Goal: Use online tool/utility: Use online tool/utility

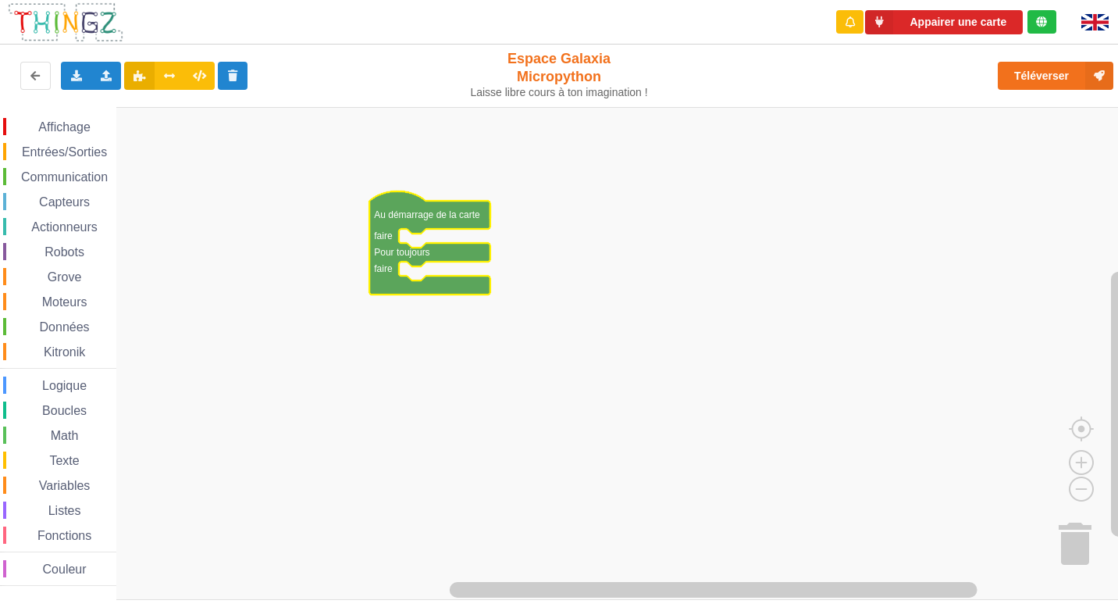
click at [66, 174] on span "Communication" at bounding box center [64, 176] width 91 height 13
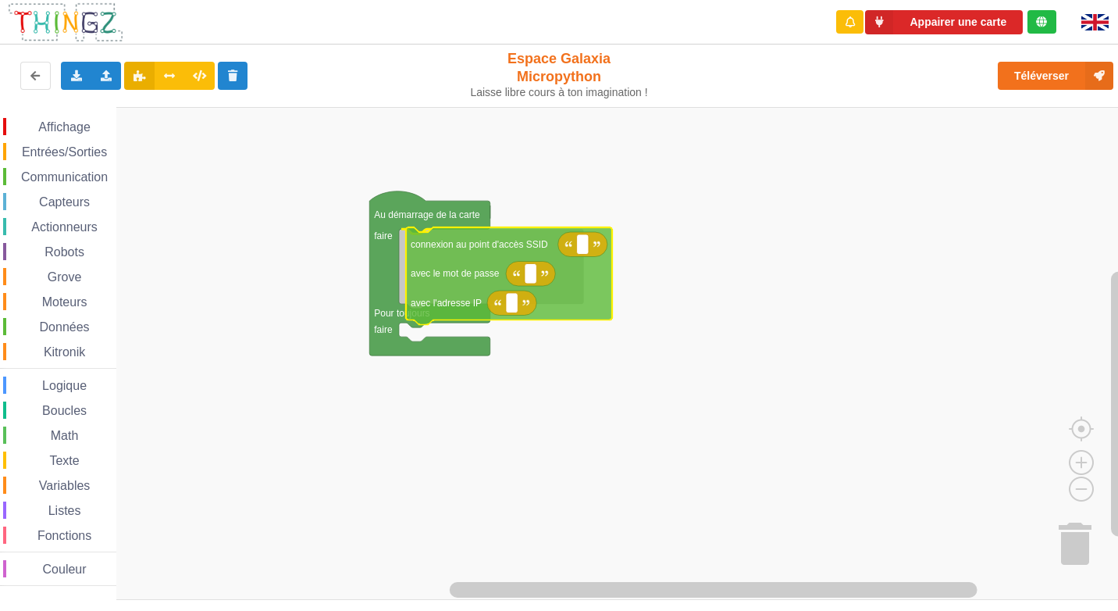
click at [440, 268] on div "Affichage Entrées/Sorties Communication Capteurs Actionneurs Robots Grove Moteu…" at bounding box center [564, 353] width 1129 height 493
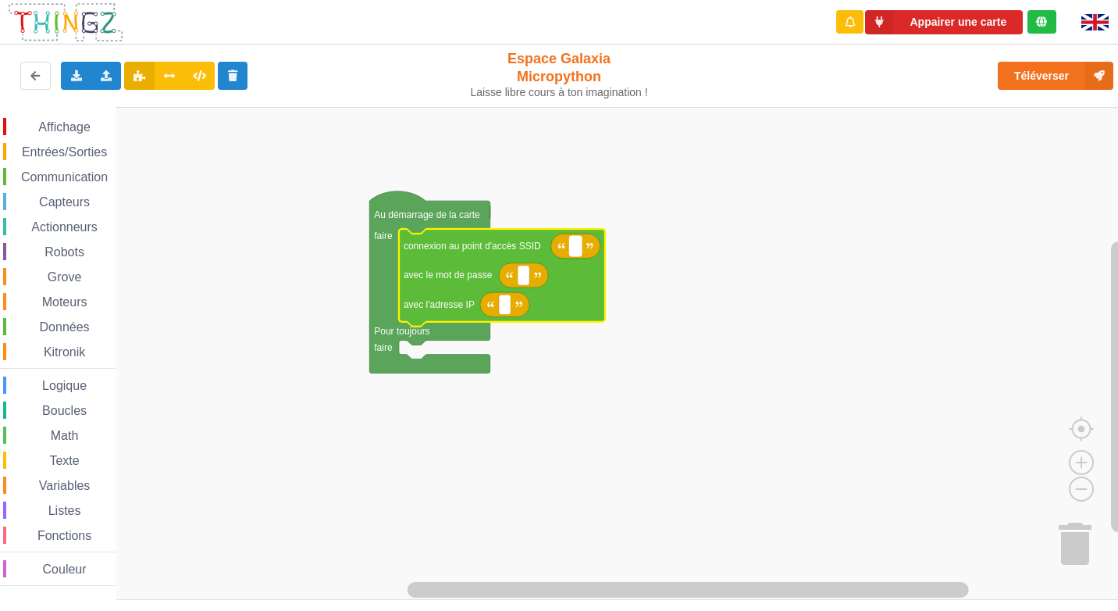
click at [577, 242] on rect "Espace de travail de Blocky" at bounding box center [576, 246] width 12 height 20
type input "NETGEAR38"
click at [525, 275] on text "Espace de travail de Blocky" at bounding box center [523, 274] width 2 height 11
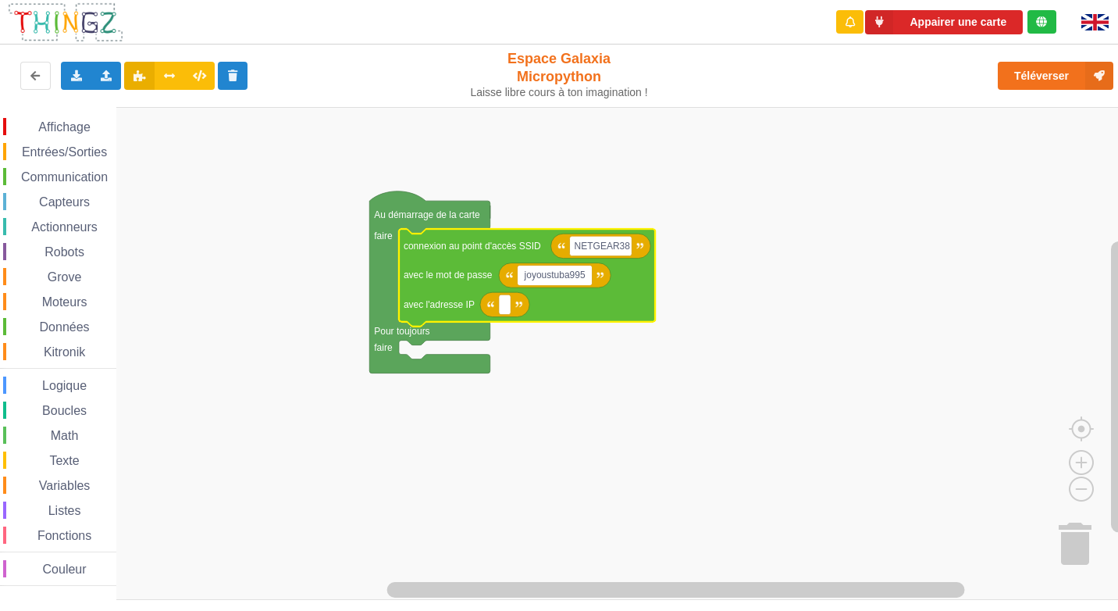
type input "joyoustuba995"
click at [502, 309] on rect "Espace de travail de Blocky" at bounding box center [505, 304] width 12 height 20
type input "[TECHNICAL_ID]"
click at [50, 158] on span "Entrées/Sorties" at bounding box center [65, 151] width 90 height 13
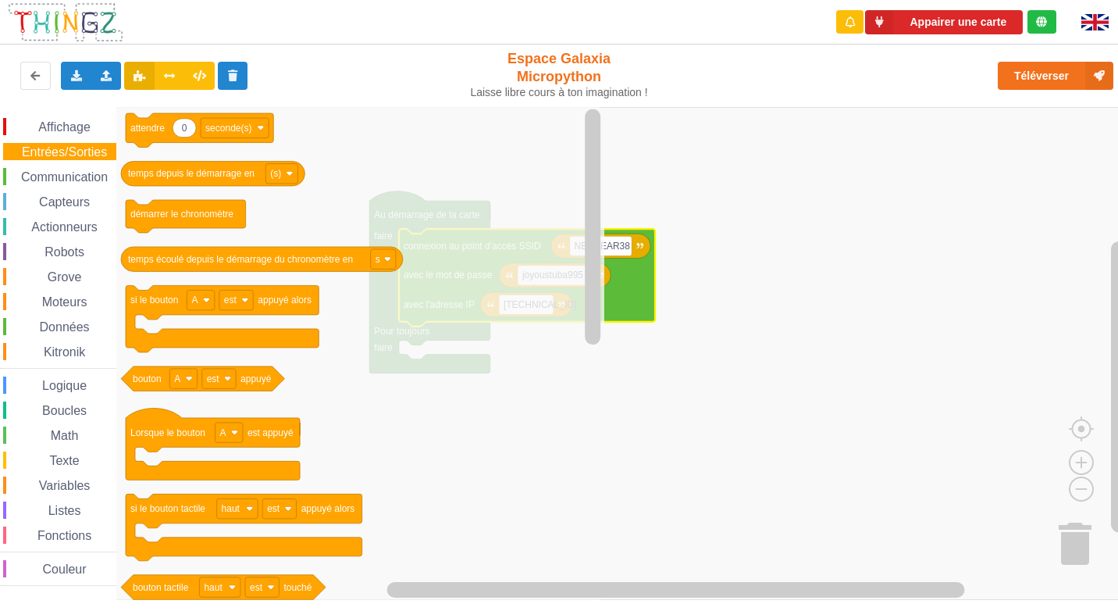
click at [59, 177] on span "Communication" at bounding box center [64, 176] width 91 height 13
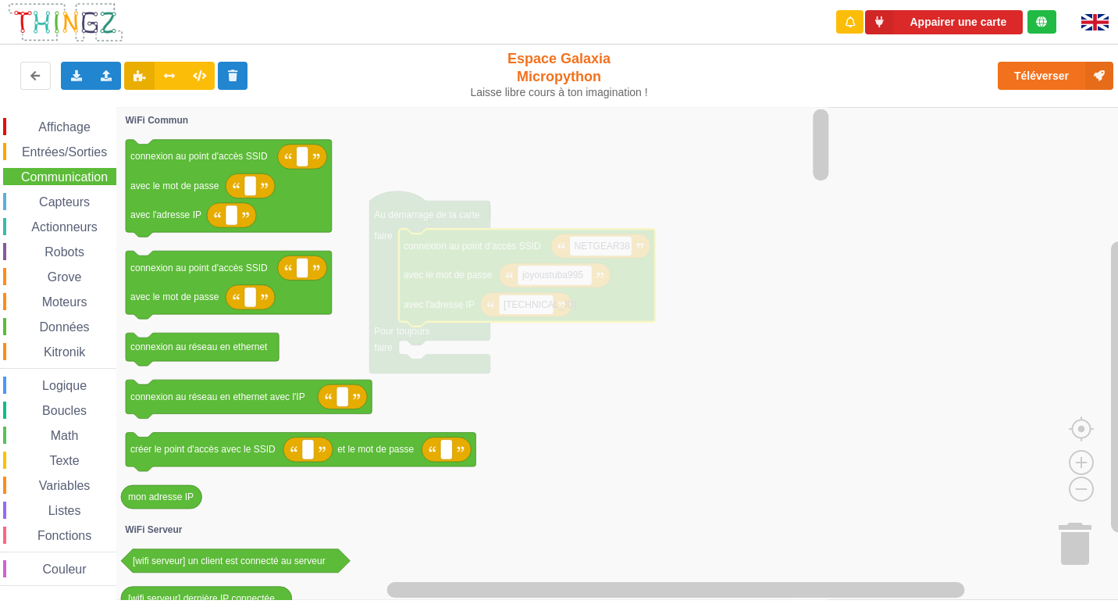
click at [52, 203] on span "Capteurs" at bounding box center [64, 201] width 55 height 13
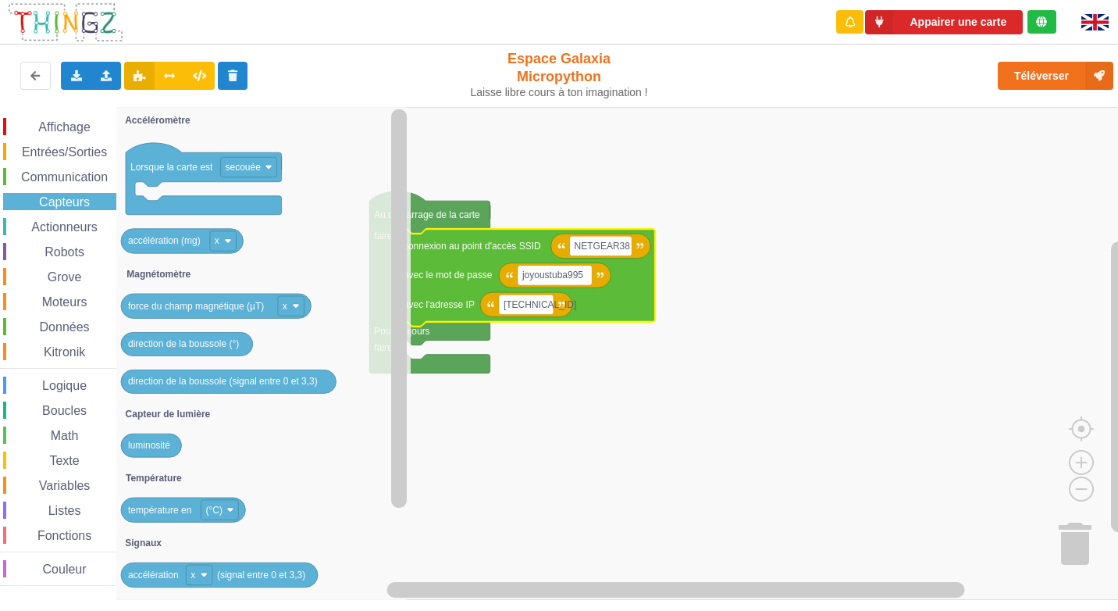
click at [48, 217] on div "Affichage Entrées/Sorties Communication Capteurs Actionneurs Robots Grove Moteu…" at bounding box center [58, 352] width 116 height 468
click at [42, 223] on span "Actionneurs" at bounding box center [64, 226] width 71 height 13
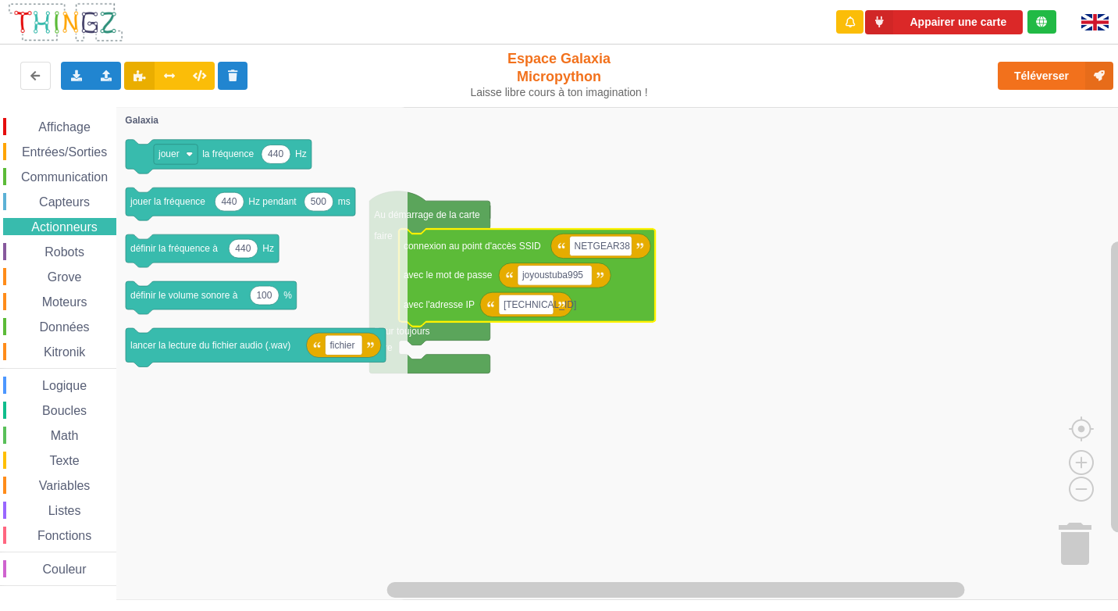
click at [66, 317] on div "Affichage Entrées/Sorties Communication Capteurs Actionneurs Robots Grove Moteu…" at bounding box center [58, 352] width 116 height 468
click at [58, 332] on span "Données" at bounding box center [64, 326] width 55 height 13
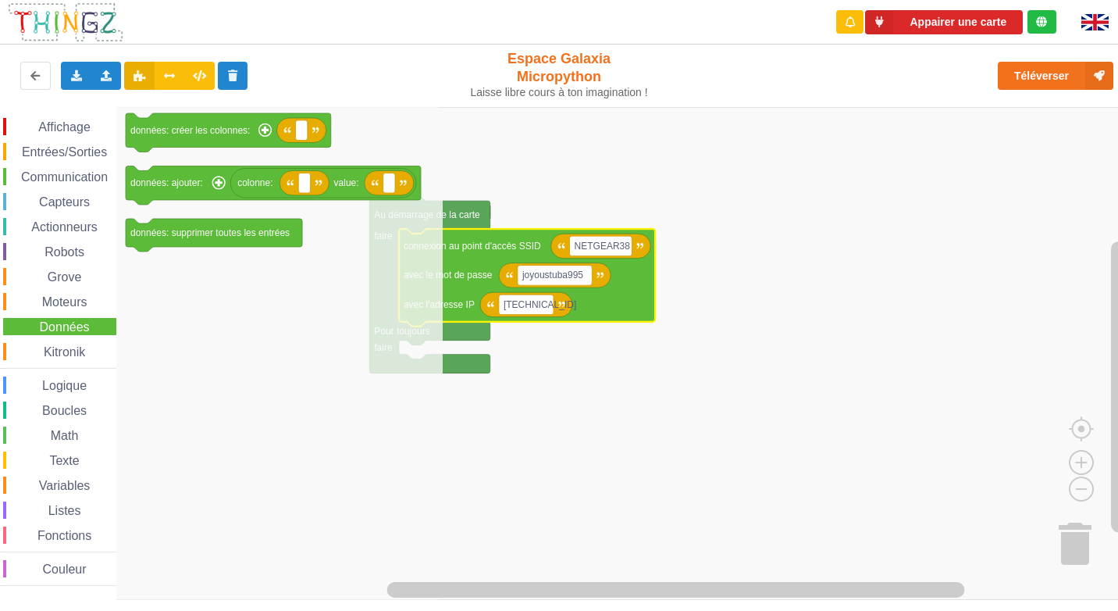
click at [630, 500] on rect "Espace de travail de Blocky" at bounding box center [564, 353] width 1129 height 493
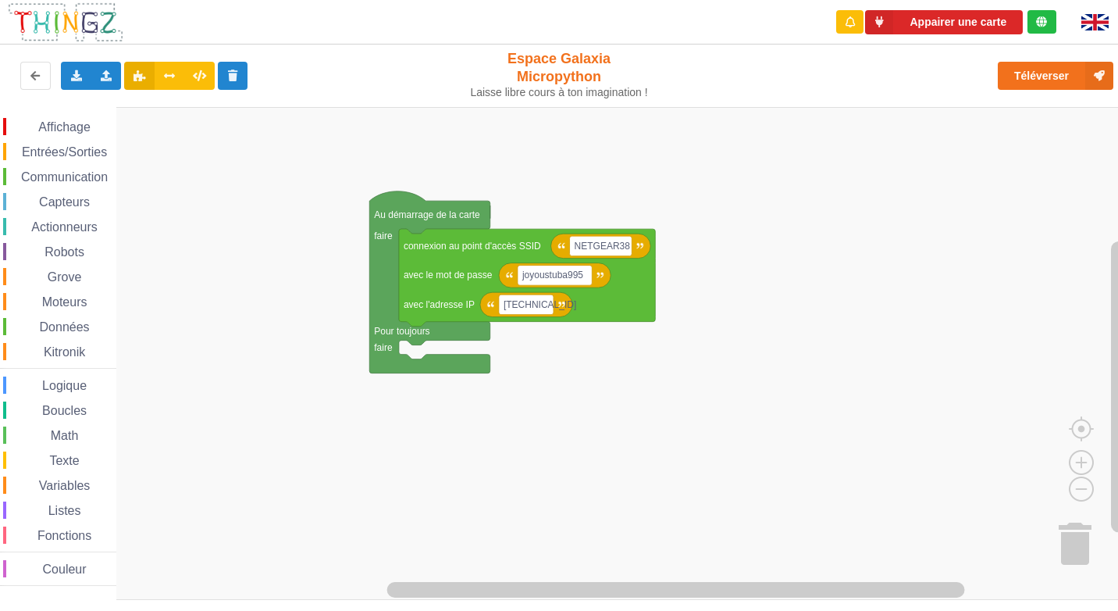
click at [49, 177] on span "Communication" at bounding box center [64, 176] width 91 height 13
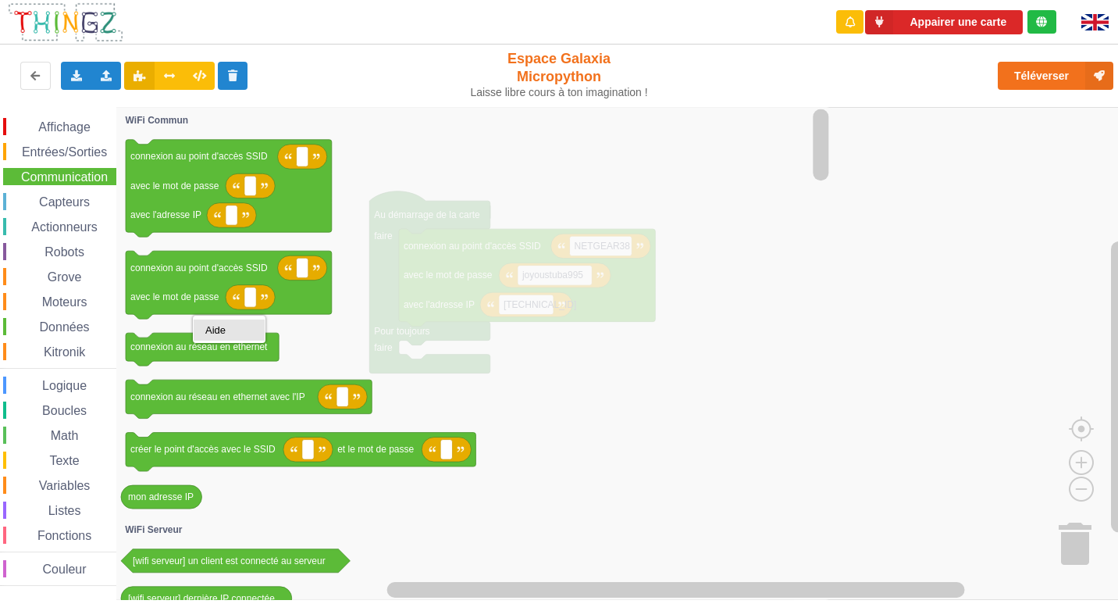
scroll to position [2, 0]
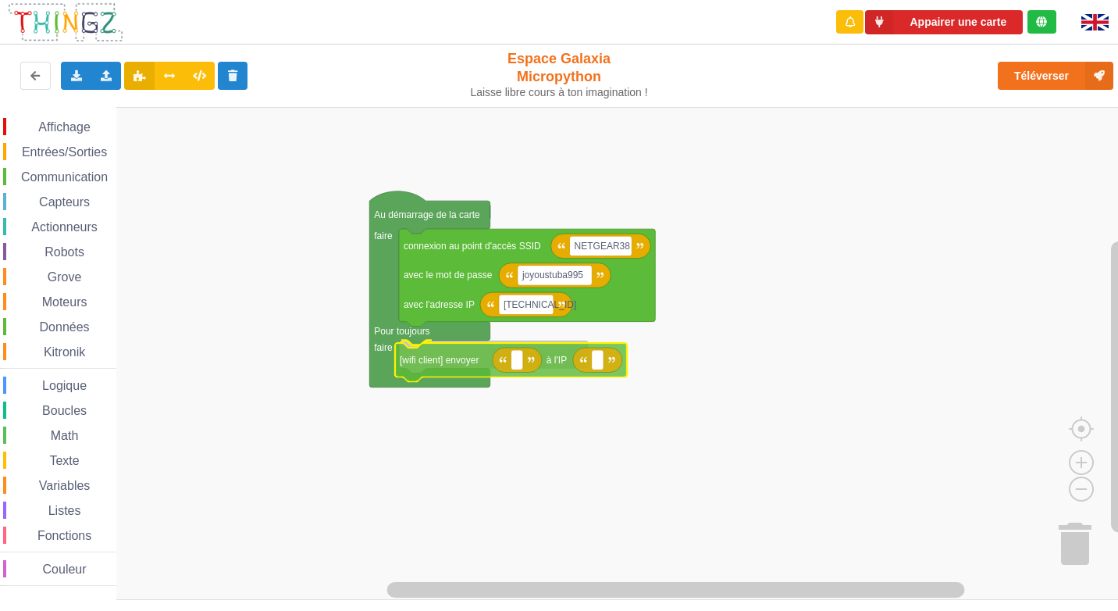
click at [459, 377] on div "Affichage Entrées/Sorties Communication Capteurs Actionneurs Robots Grove Moteu…" at bounding box center [564, 353] width 1129 height 493
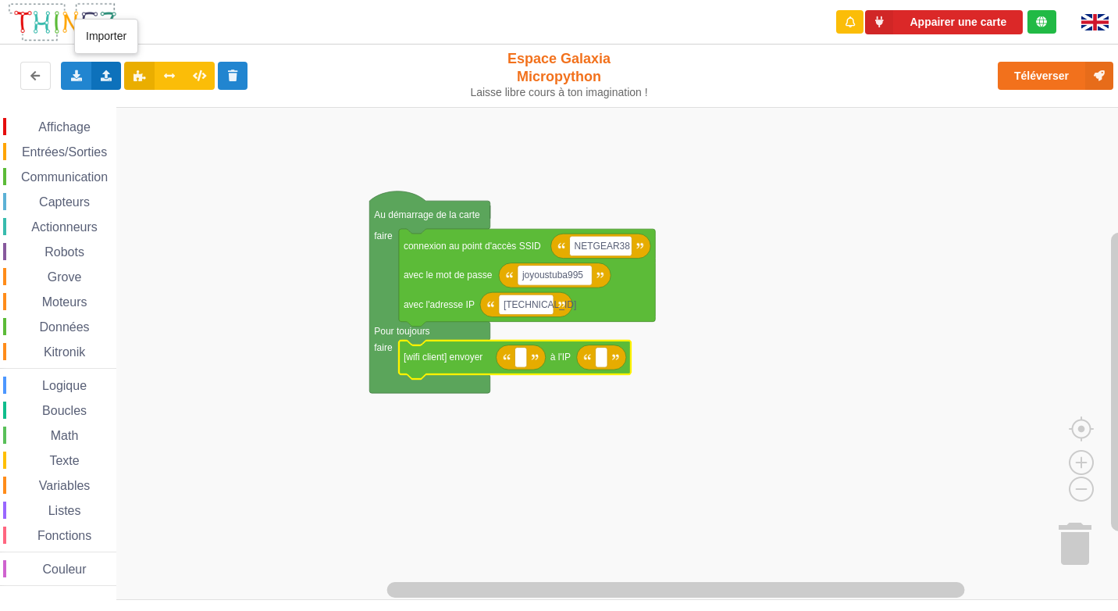
click at [96, 73] on div "Importer un assemblage de blocs Importer du code Python" at bounding box center [106, 76] width 30 height 28
click at [145, 144] on div "Affichage Entrées/Sorties Communication Capteurs Actionneurs Robots Grove Moteu…" at bounding box center [564, 353] width 1129 height 493
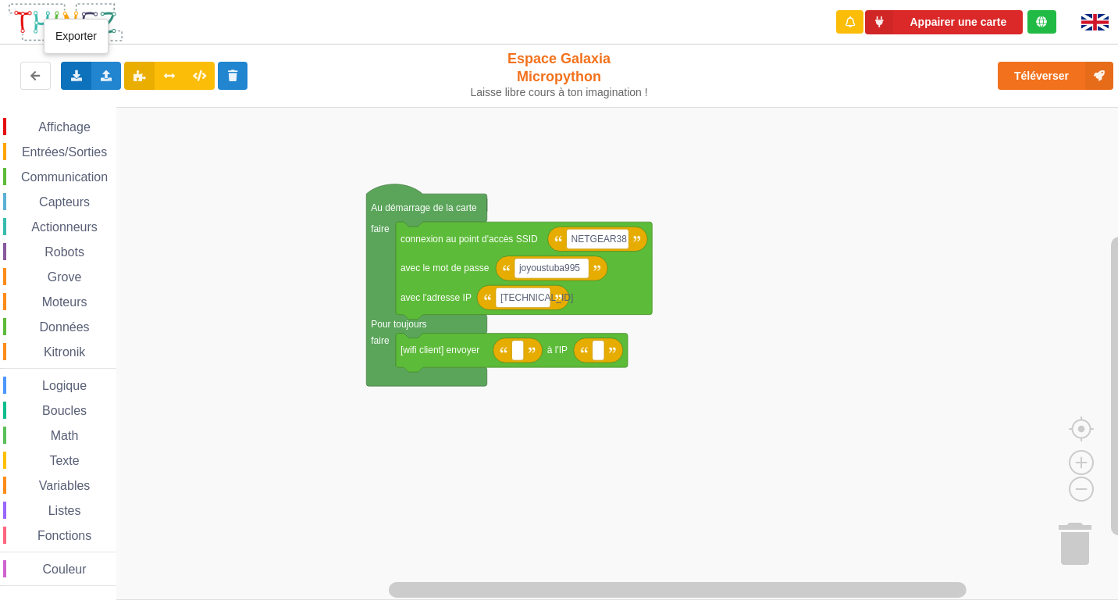
click at [67, 80] on div "Exporter l'assemblage de blocs Exporter l'assemblage de blocs au format Python" at bounding box center [76, 76] width 30 height 28
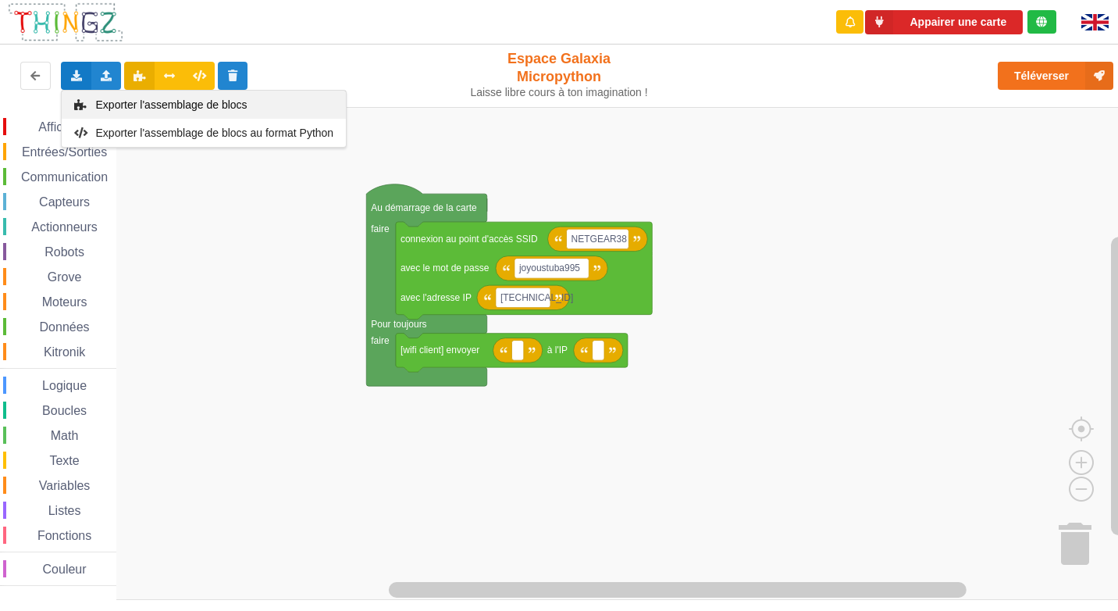
click at [190, 105] on span "Exporter l'assemblage de blocs" at bounding box center [172, 104] width 152 height 12
